Goal: Task Accomplishment & Management: Use online tool/utility

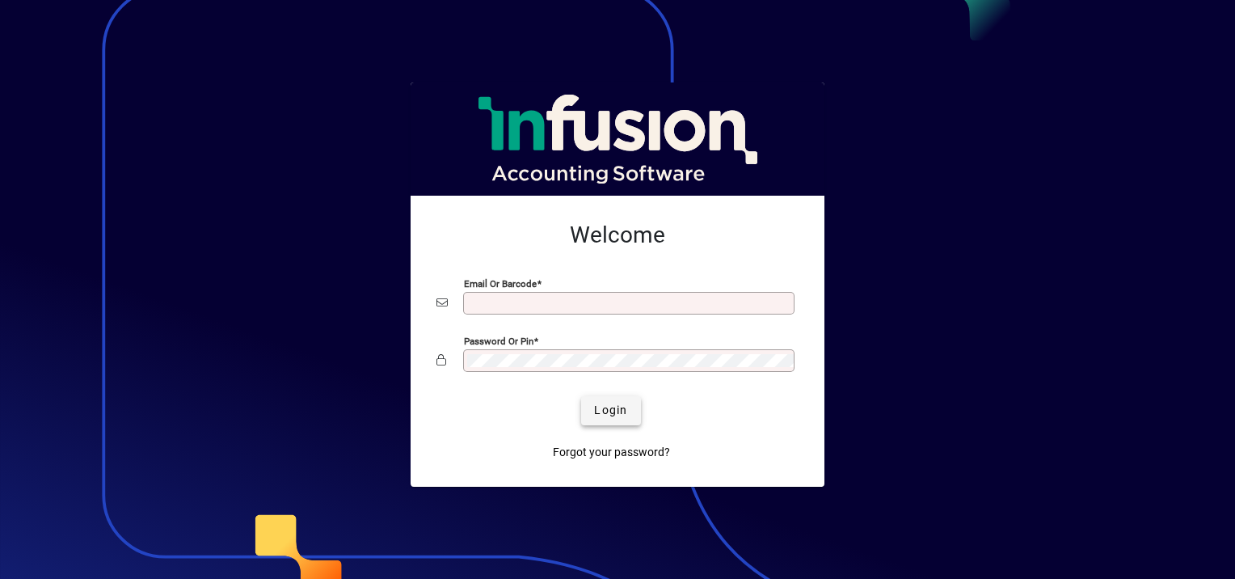
type input "**********"
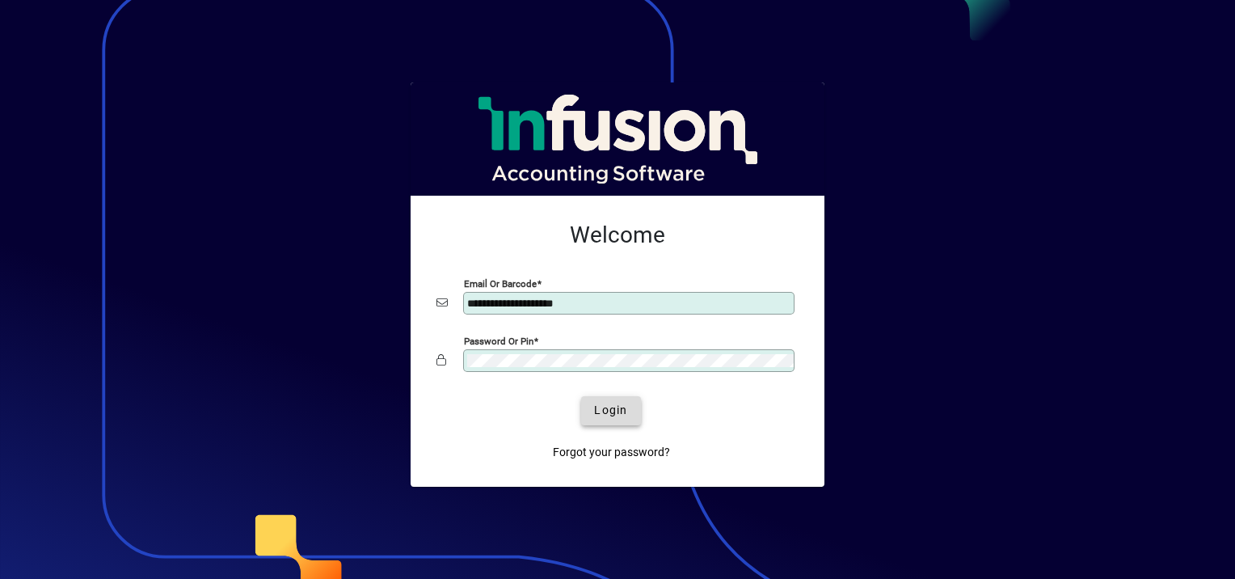
click at [597, 409] on span "Login" at bounding box center [610, 410] width 33 height 17
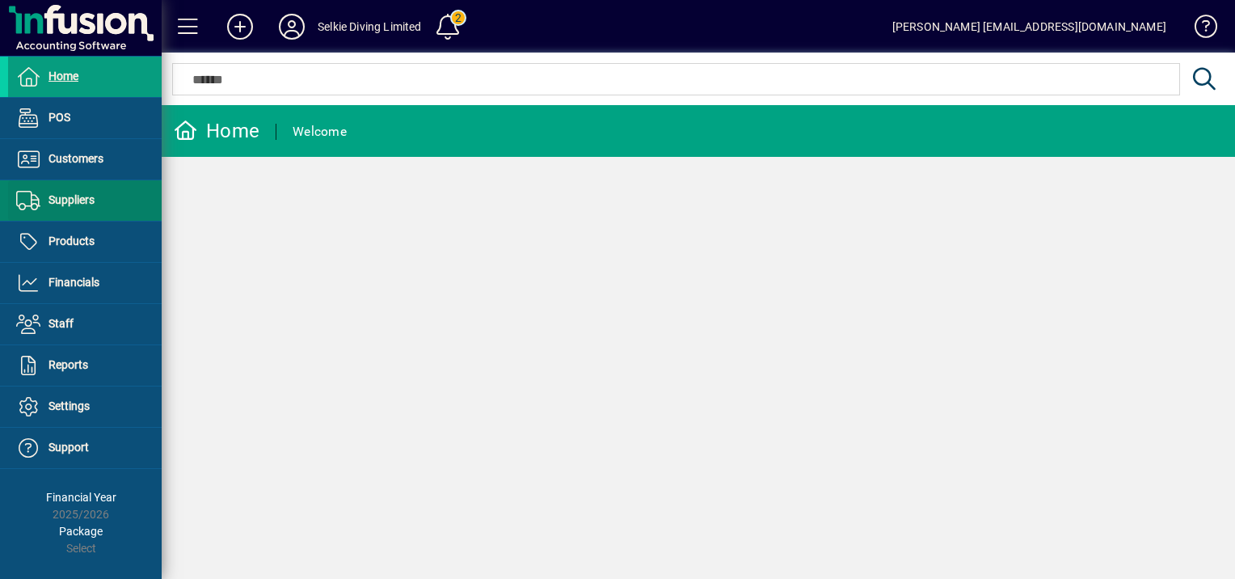
click at [60, 193] on span "Suppliers" at bounding box center [72, 199] width 46 height 13
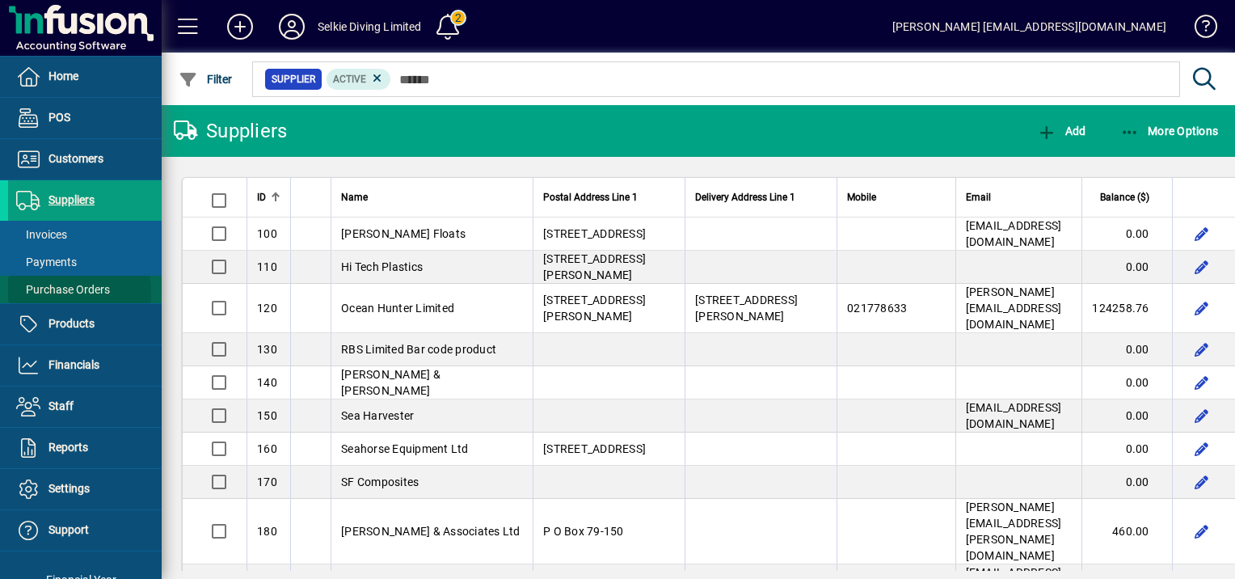
click at [68, 291] on span "Purchase Orders" at bounding box center [63, 289] width 94 height 13
